Goal: Find specific page/section: Find specific page/section

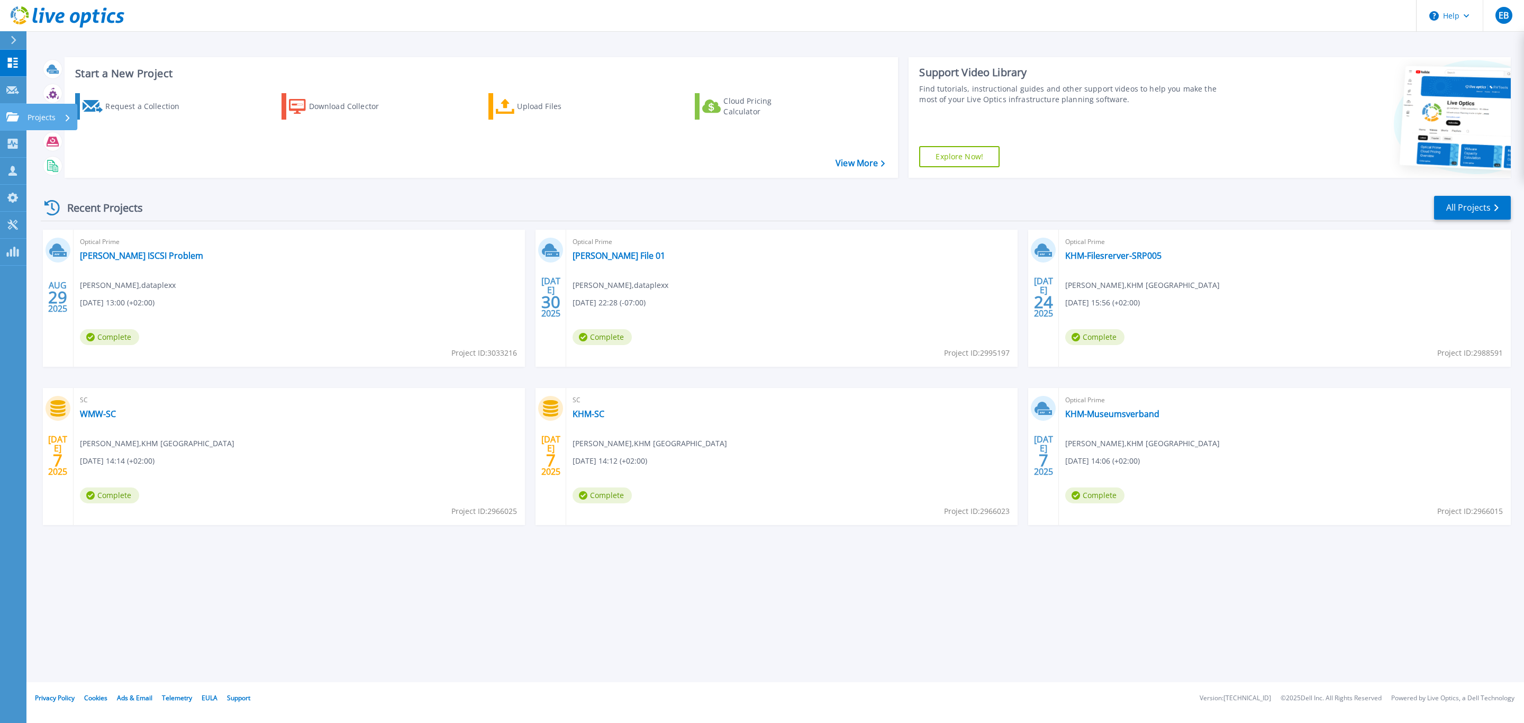
click at [16, 117] on icon at bounding box center [12, 116] width 13 height 9
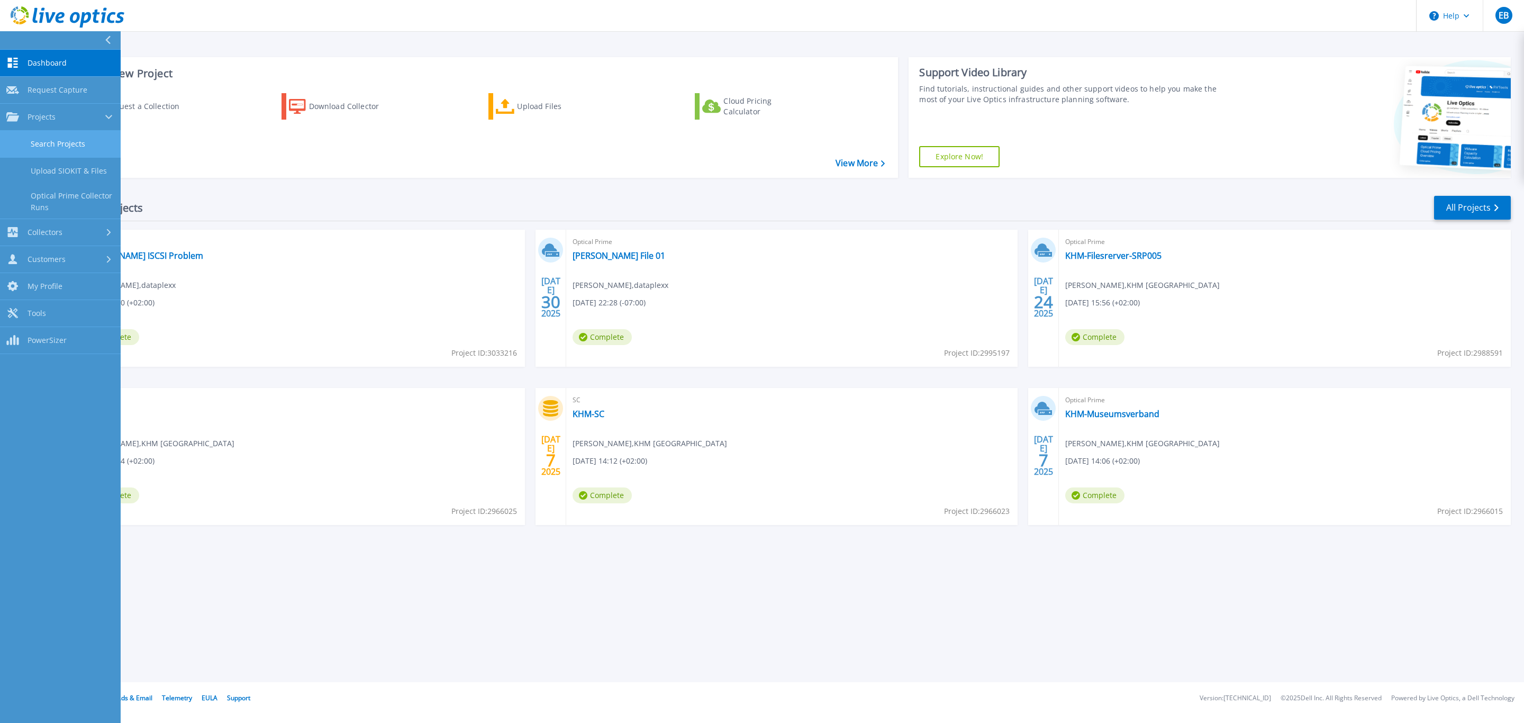
click at [43, 143] on link "Search Projects" at bounding box center [60, 144] width 121 height 27
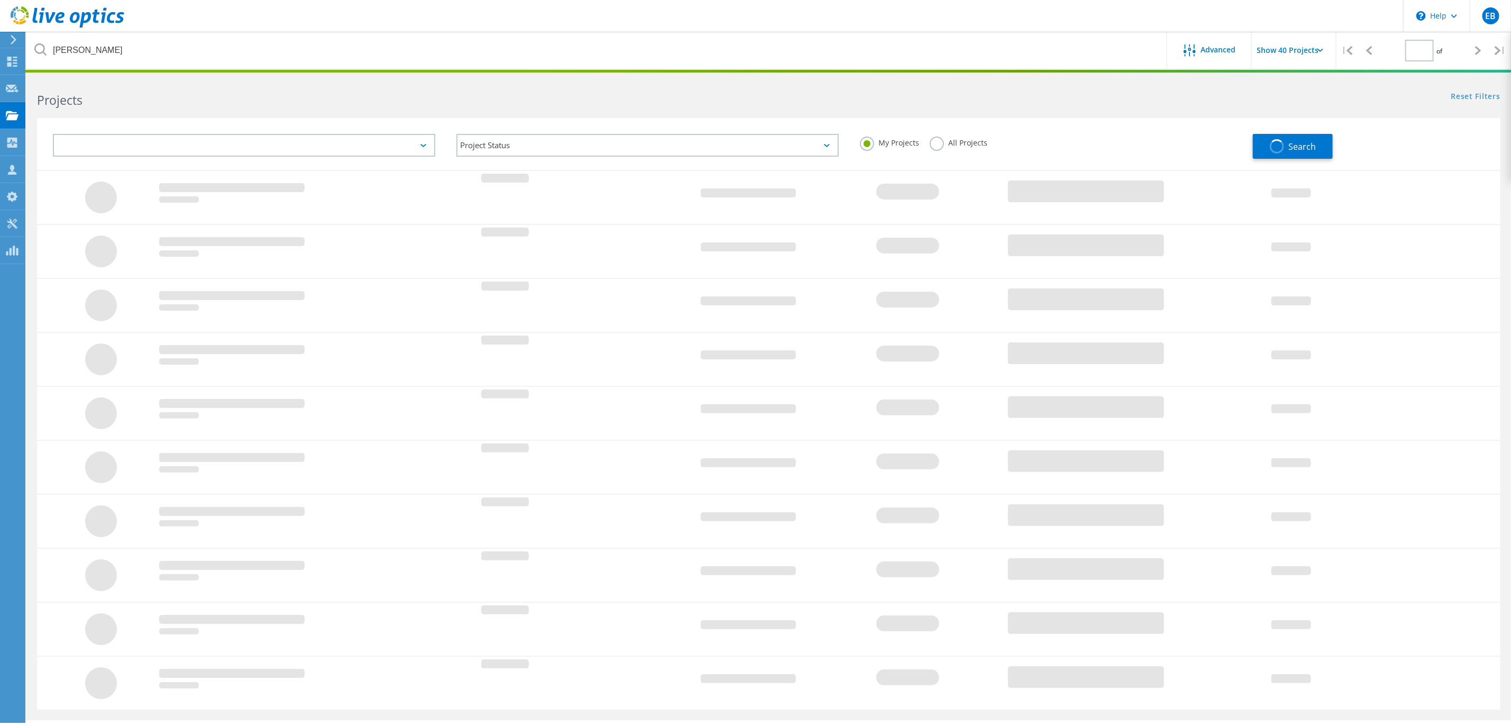
type input "1"
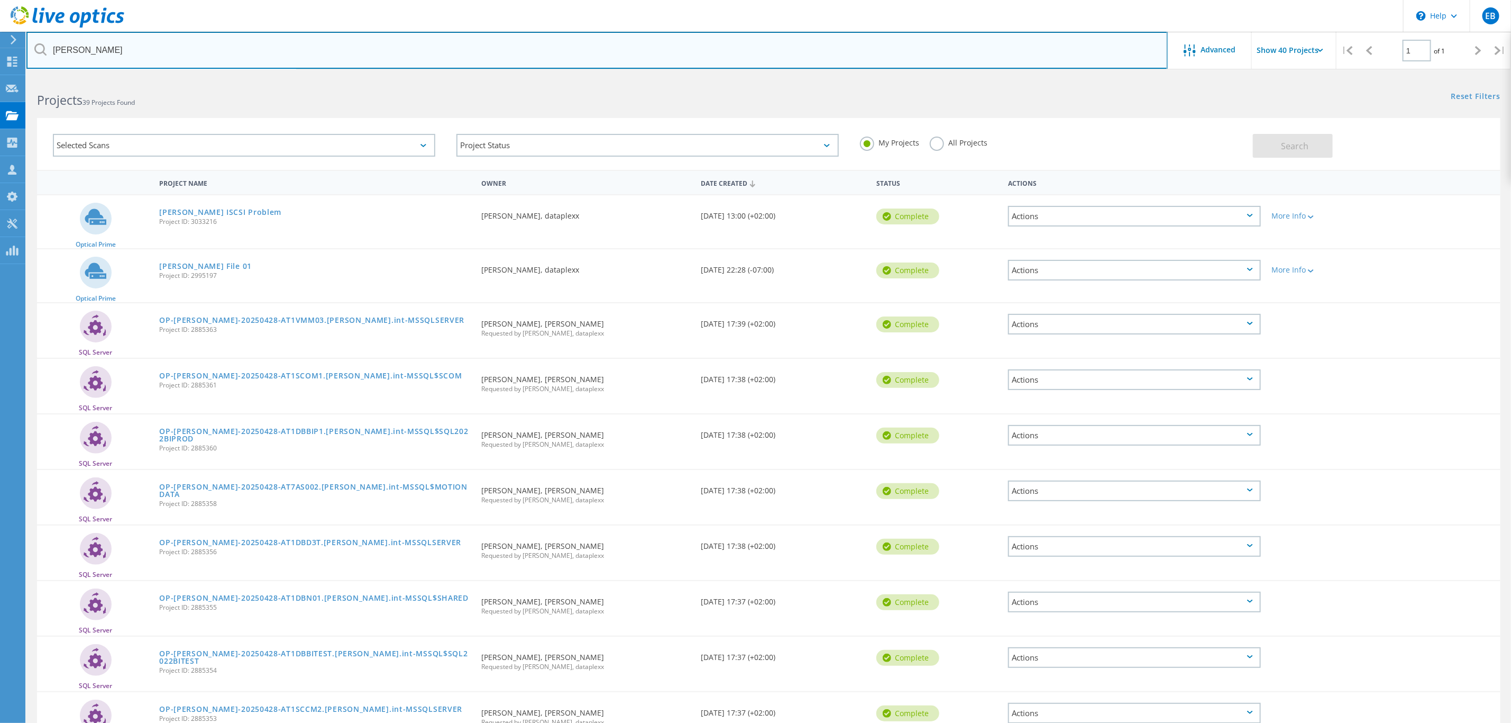
click at [97, 53] on input "forster" at bounding box center [597, 50] width 1142 height 37
type input "khm"
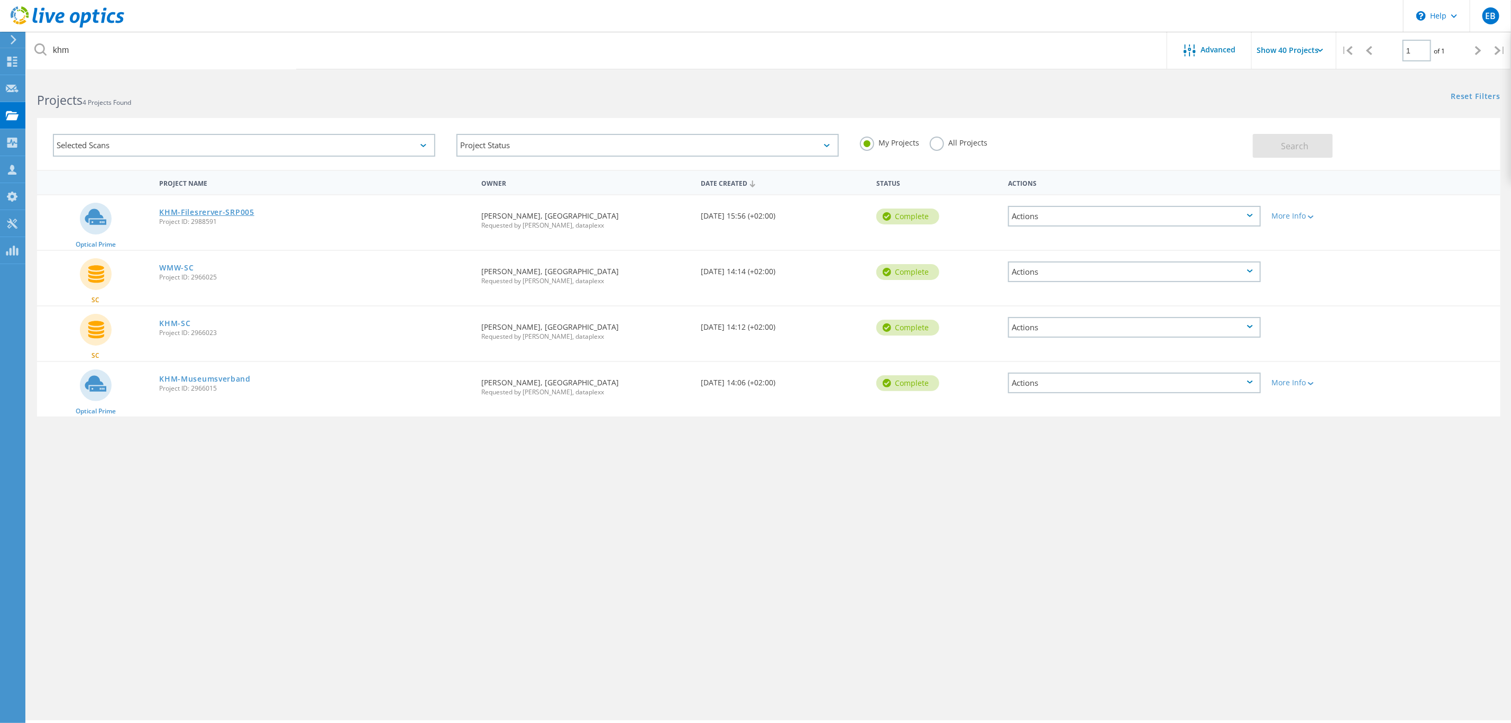
click at [231, 208] on link "KHM-Filesrerver-SRP005" at bounding box center [206, 211] width 95 height 7
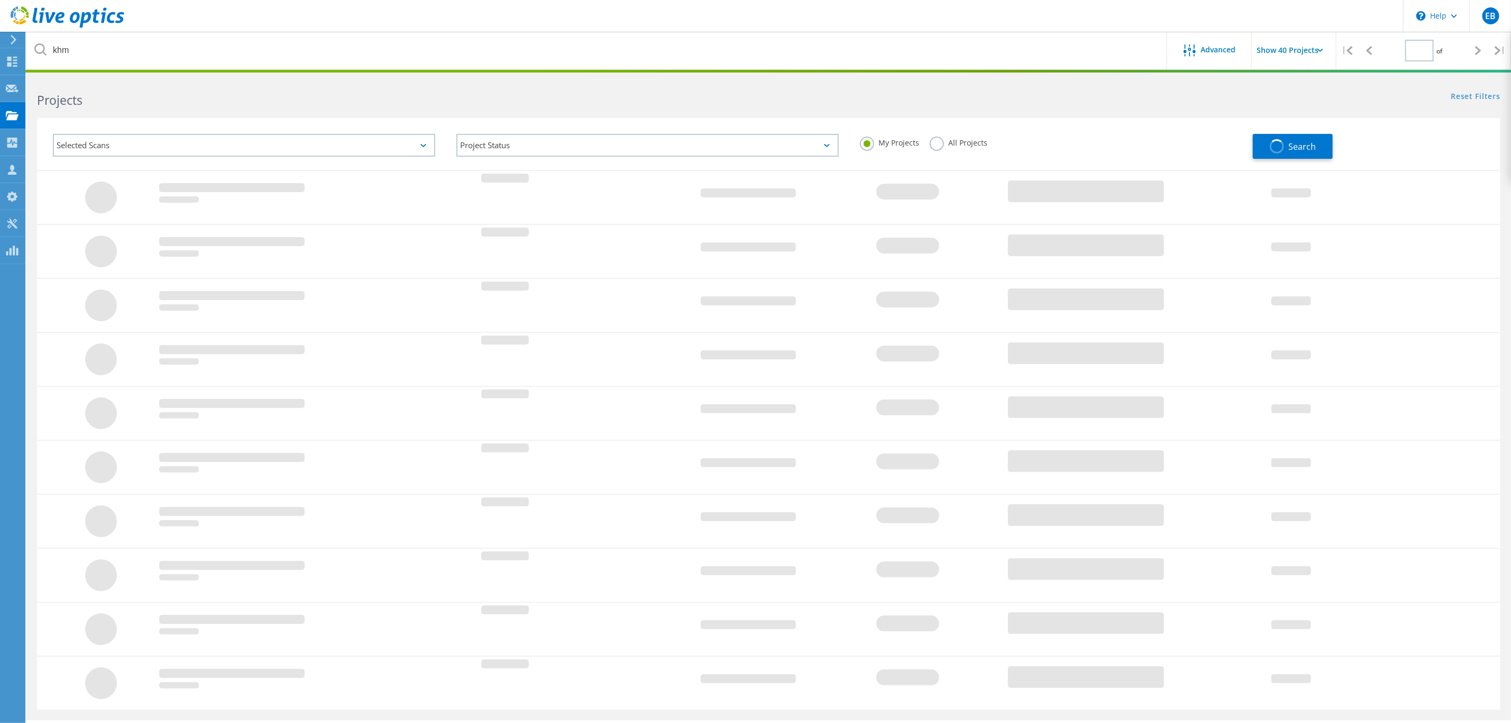
type input "1"
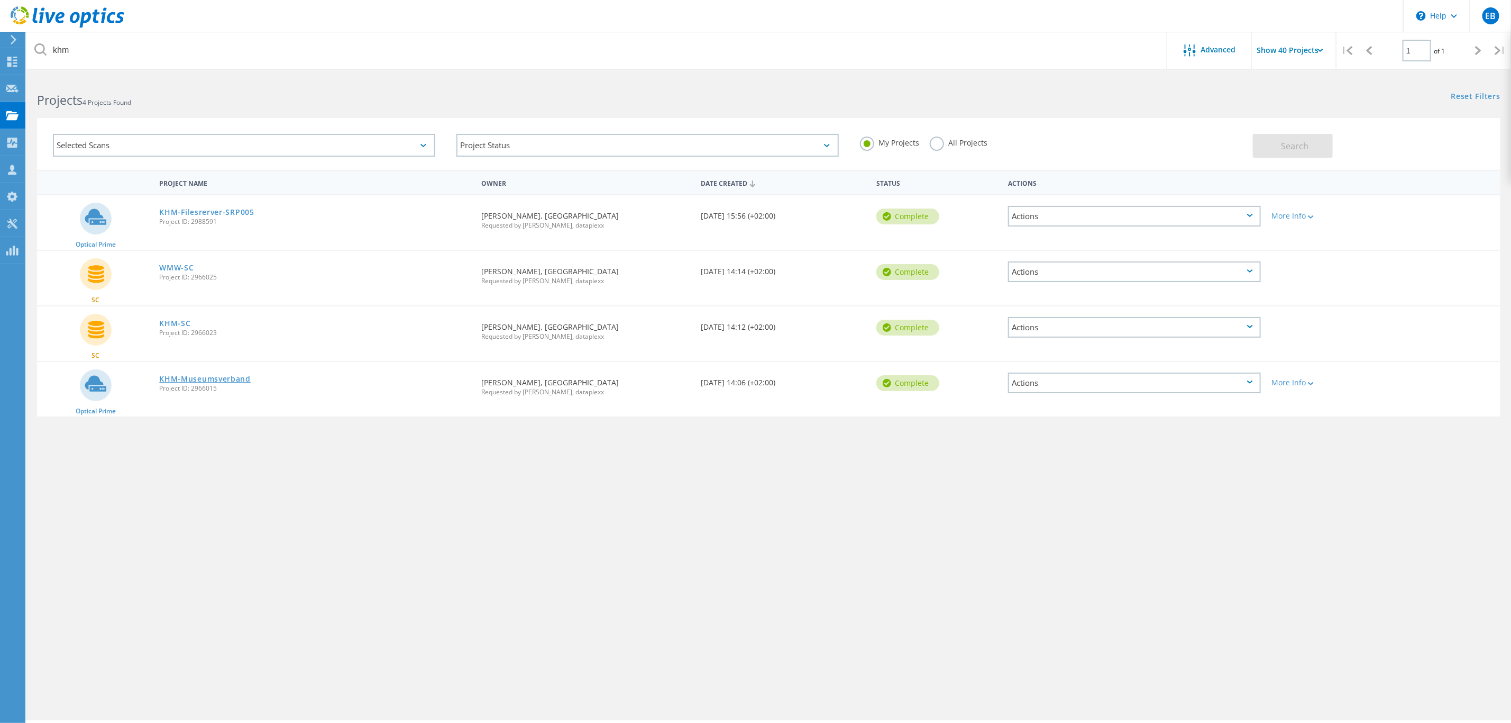
click at [210, 376] on link "KHM-Museumsverband" at bounding box center [205, 378] width 92 height 7
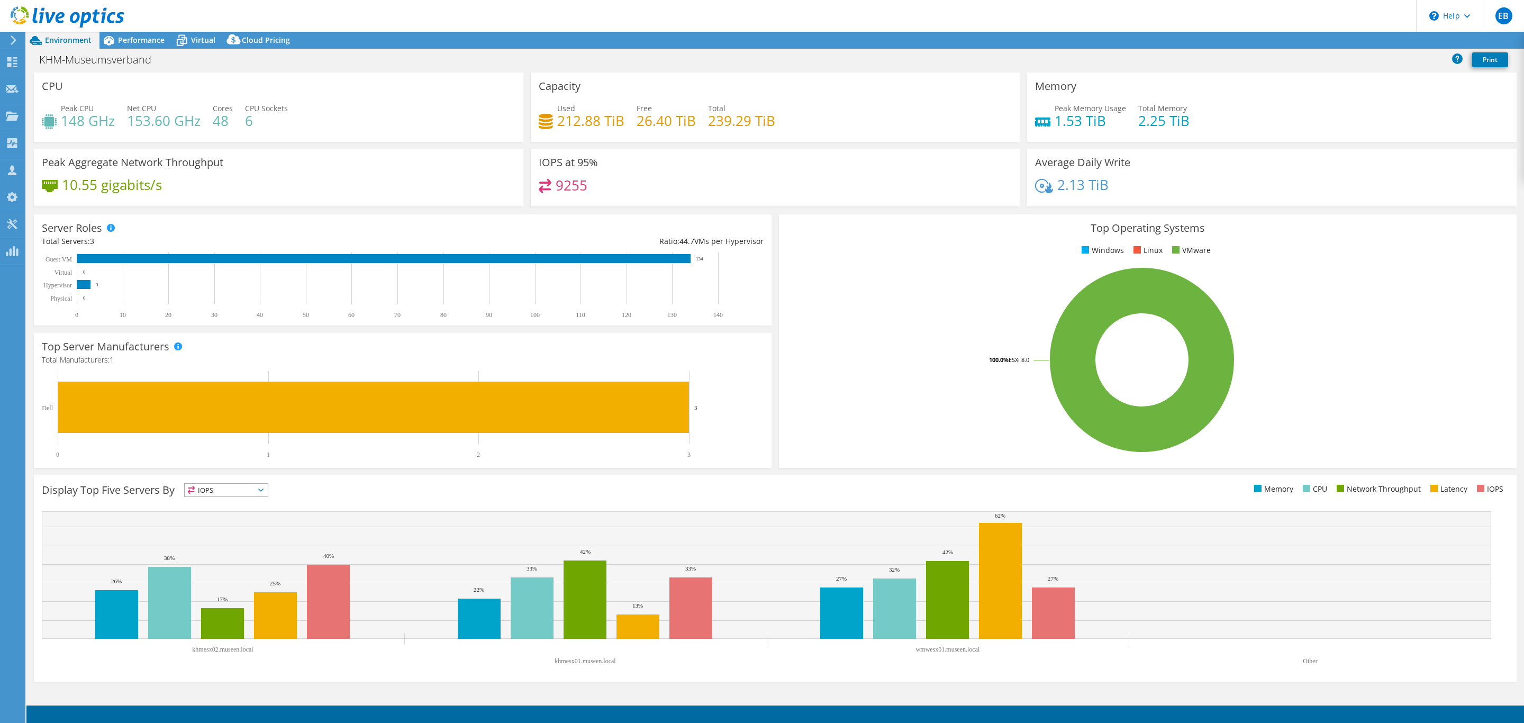
select select "EUFrankfurt"
select select "EUR"
click at [139, 38] on span "Performance" at bounding box center [141, 40] width 47 height 10
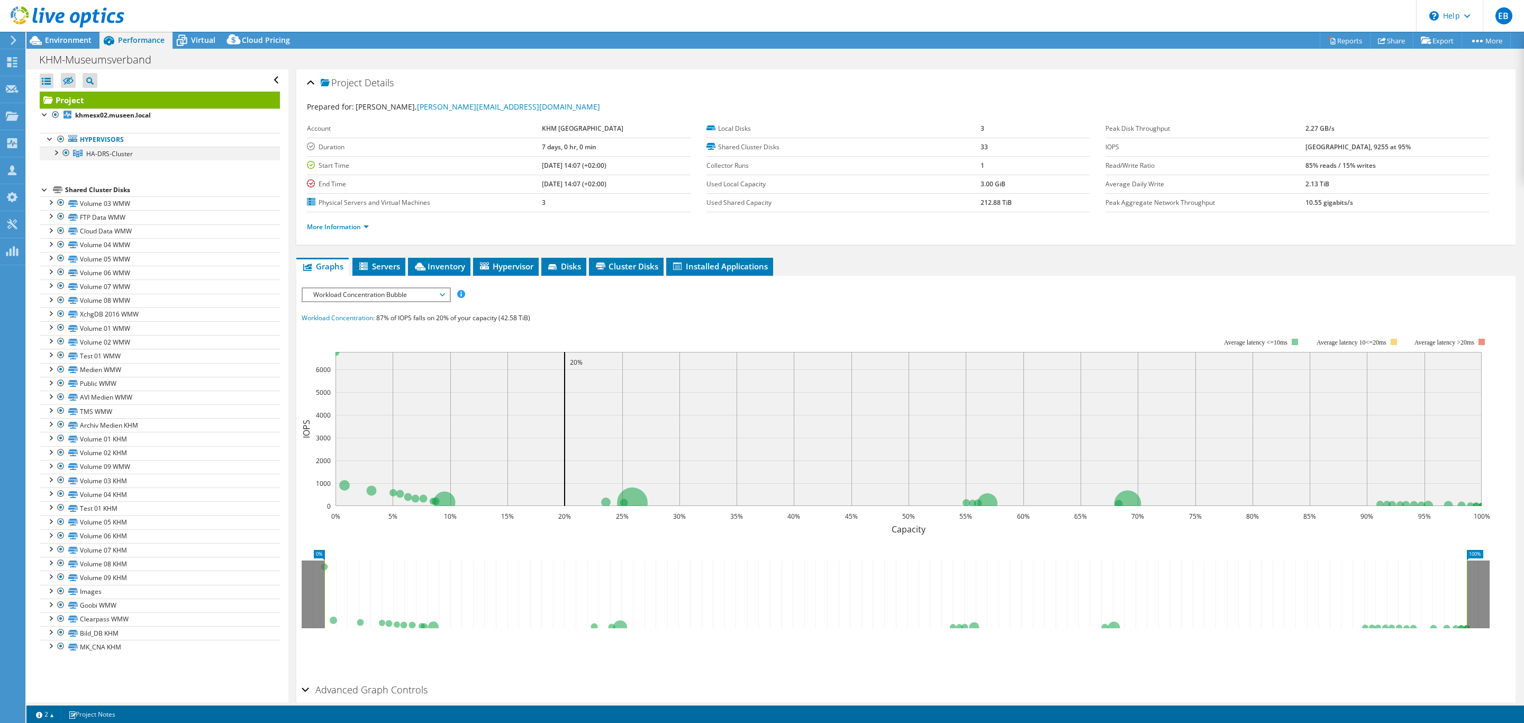
click at [56, 150] on div at bounding box center [55, 152] width 11 height 11
click at [12, 116] on use at bounding box center [12, 115] width 13 height 9
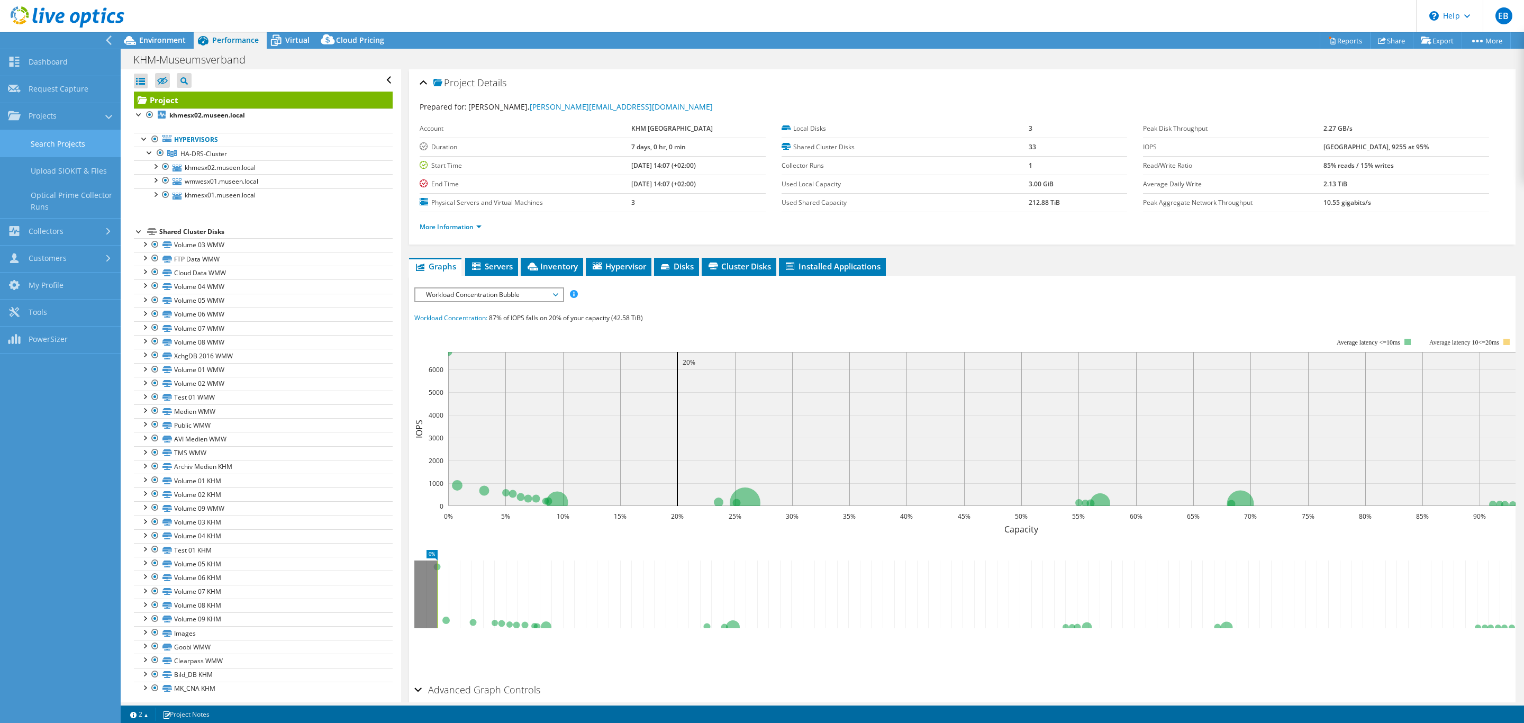
click at [59, 143] on link "Search Projects" at bounding box center [60, 143] width 121 height 27
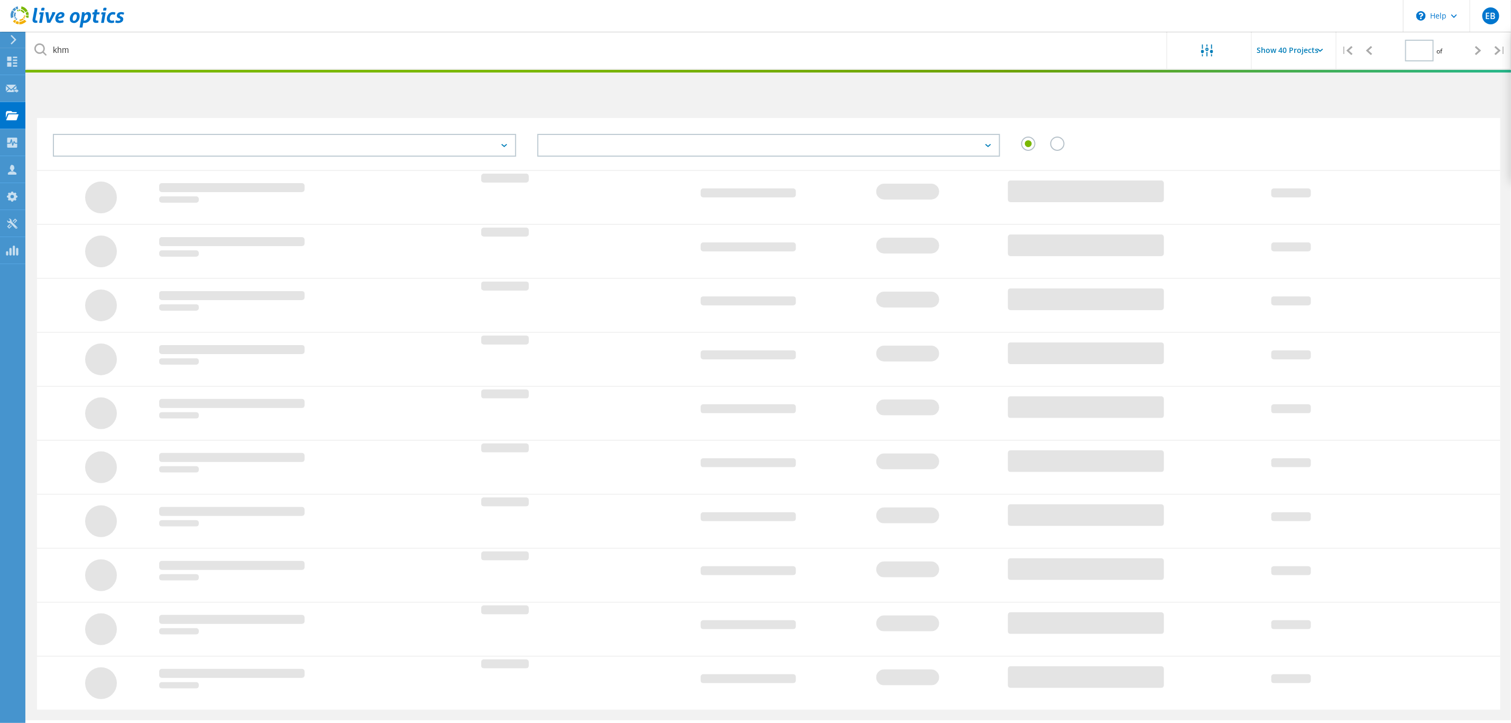
type input "1"
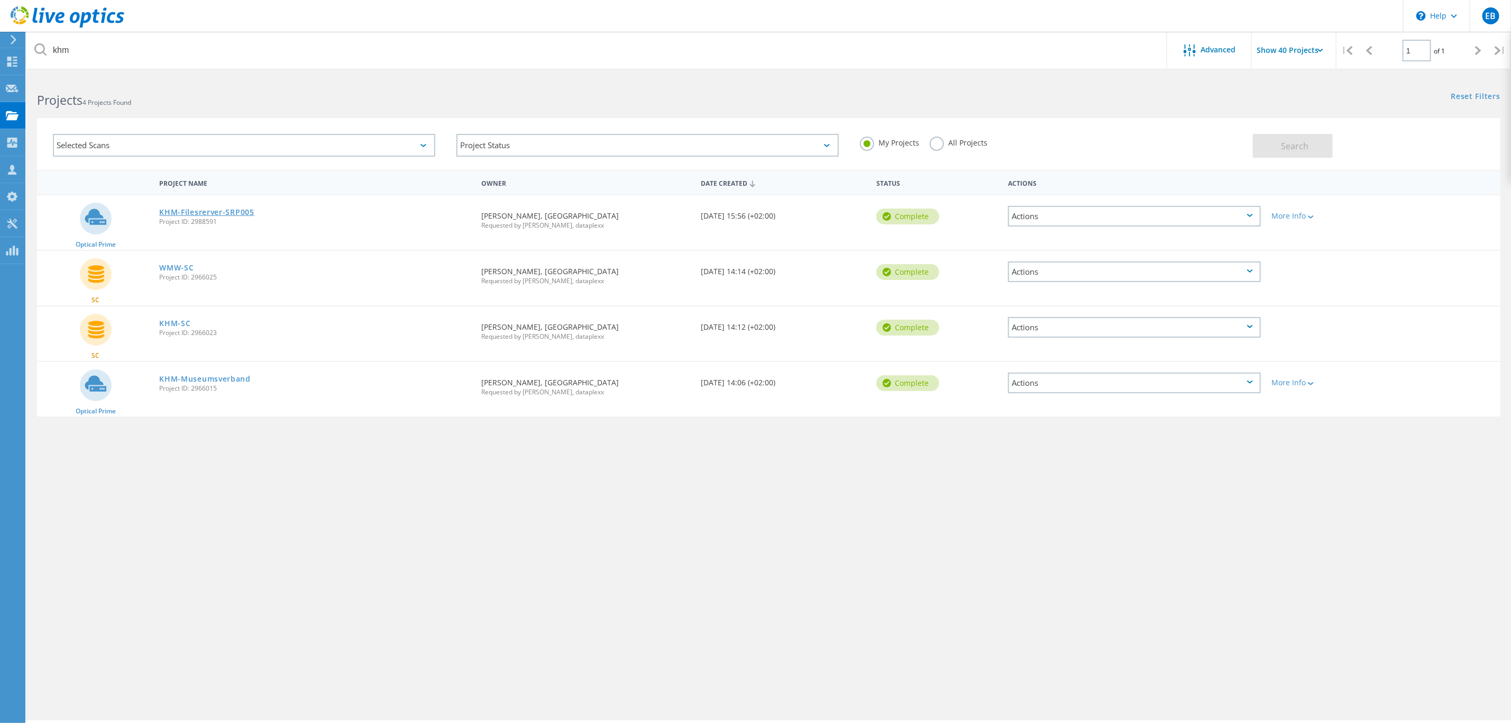
click at [202, 213] on link "KHM-Filesrerver-SRP005" at bounding box center [206, 211] width 95 height 7
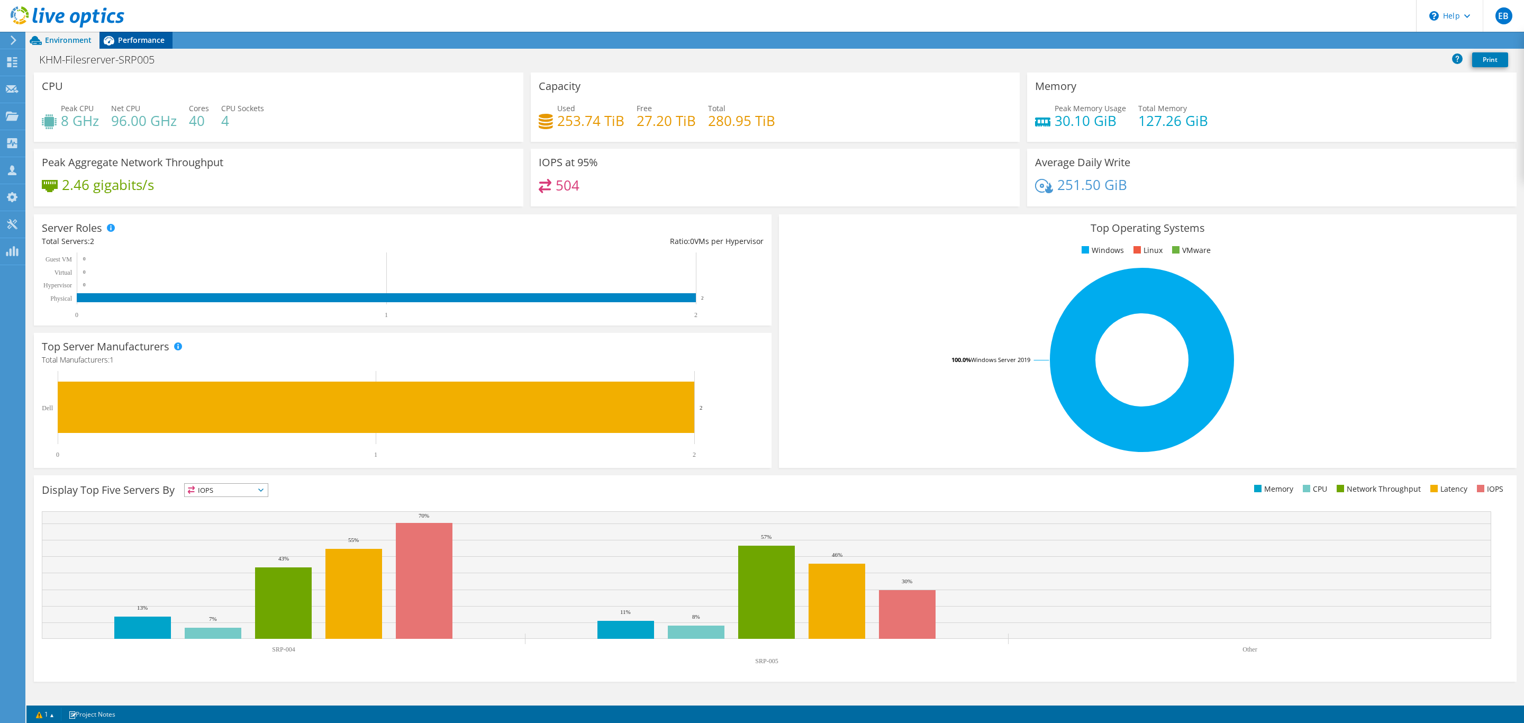
click at [135, 40] on span "Performance" at bounding box center [141, 40] width 47 height 10
